Goal: Use online tool/utility: Utilize a website feature to perform a specific function

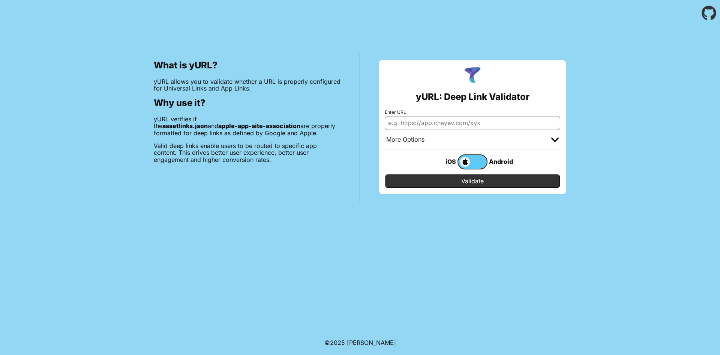
click at [421, 124] on input "Enter URL" at bounding box center [473, 123] width 176 height 14
type input "ccpal.org"
click at [385, 174] on input "Validate" at bounding box center [473, 181] width 176 height 14
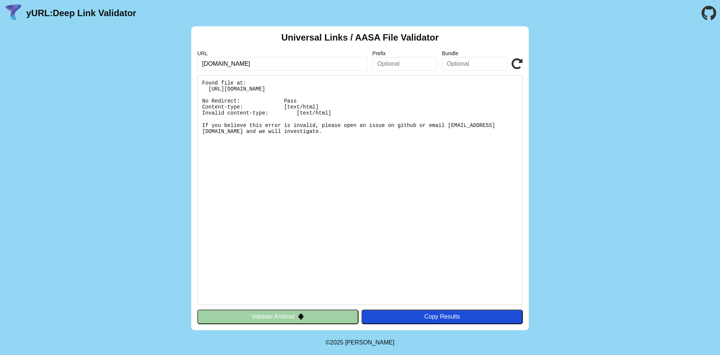
click at [317, 68] on input "ccpal.org" at bounding box center [282, 64] width 171 height 14
type input "[DOMAIN_NAME]"
click button "Validate" at bounding box center [0, 0] width 0 height 0
